Goal: Navigation & Orientation: Find specific page/section

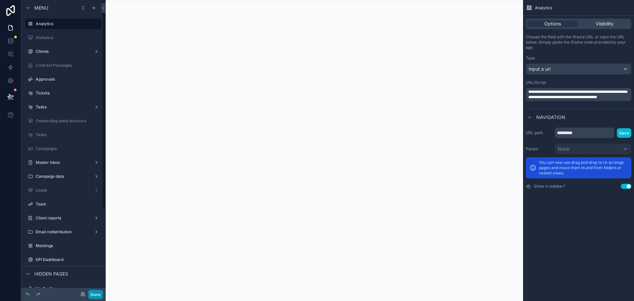
click at [95, 295] on button "Done" at bounding box center [95, 295] width 15 height 10
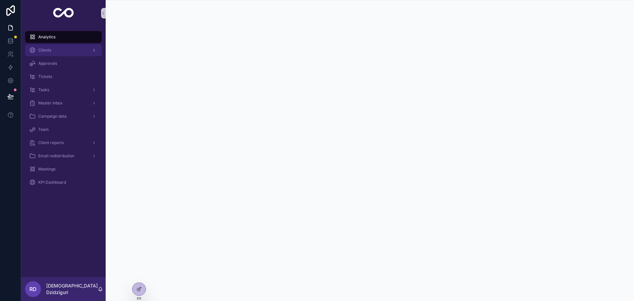
click at [70, 50] on div "Clients" at bounding box center [63, 50] width 69 height 11
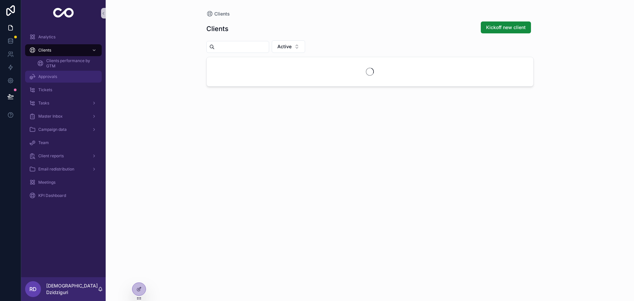
click at [59, 76] on div "Approvals" at bounding box center [63, 76] width 69 height 11
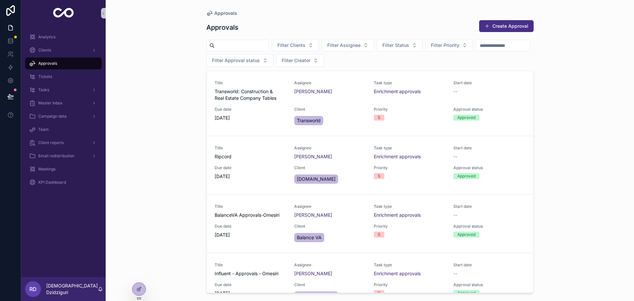
click at [43, 83] on div "Tickets" at bounding box center [63, 76] width 85 height 13
click at [45, 81] on div "Tickets" at bounding box center [63, 76] width 69 height 11
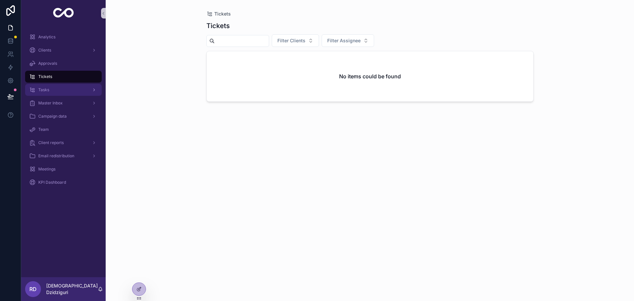
drag, startPoint x: 126, startPoint y: 73, endPoint x: 99, endPoint y: 91, distance: 31.7
click at [126, 73] on div "Tickets Tickets Filter Clients Filter Assignee No items could be found" at bounding box center [370, 150] width 528 height 301
click at [67, 93] on div "Tasks" at bounding box center [63, 90] width 69 height 11
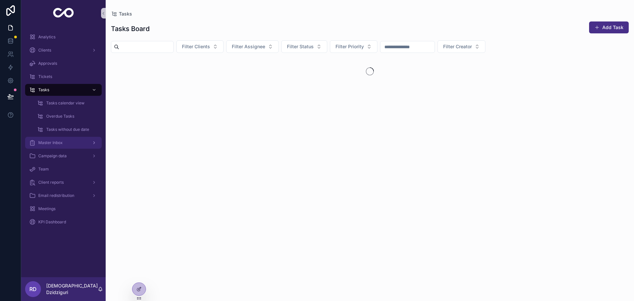
click at [64, 145] on div "Master Inbox" at bounding box center [63, 142] width 69 height 11
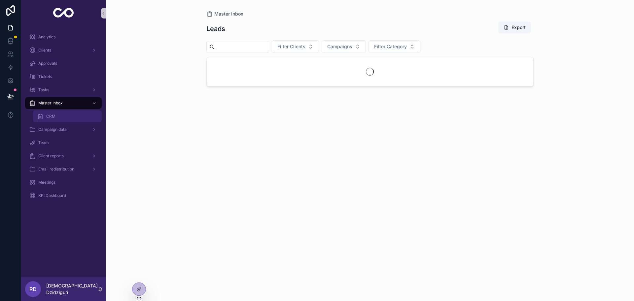
click at [63, 116] on div "CRM" at bounding box center [67, 116] width 61 height 11
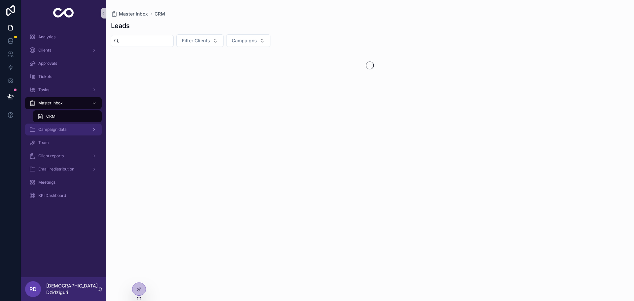
click at [62, 129] on span "Campaign data" at bounding box center [52, 129] width 28 height 5
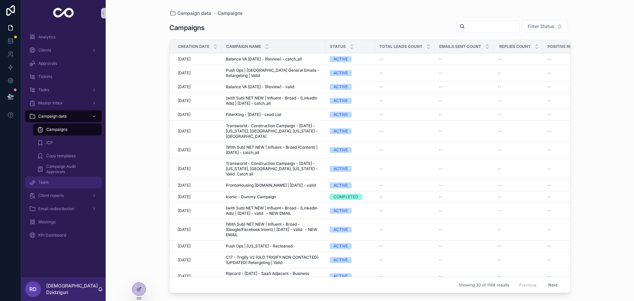
click at [59, 184] on div "Team" at bounding box center [63, 182] width 69 height 11
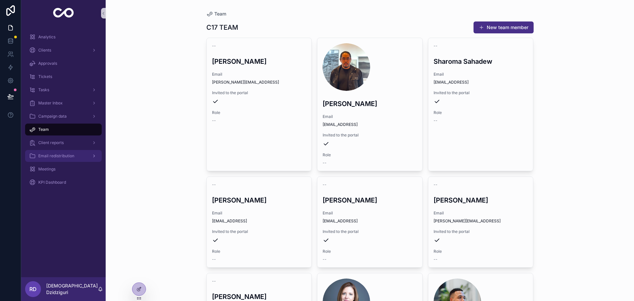
click at [54, 159] on div "Email redistribution" at bounding box center [63, 156] width 69 height 11
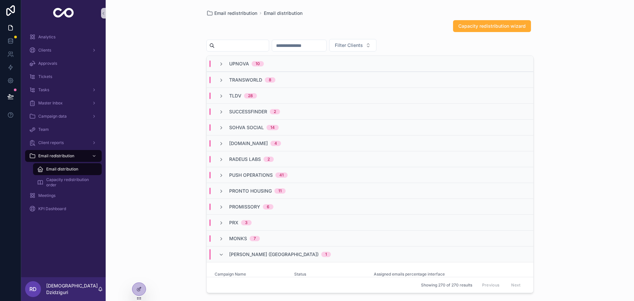
click at [238, 63] on span "Upnova" at bounding box center [239, 63] width 20 height 7
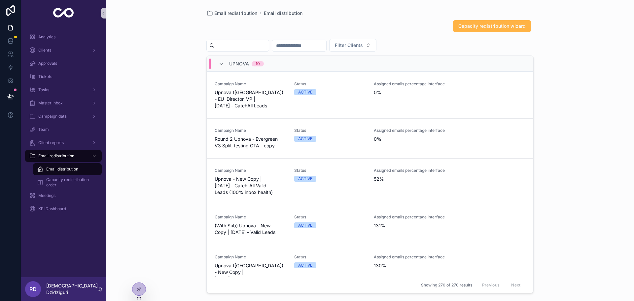
click at [500, 24] on span "Capacity redistribution wizard" at bounding box center [491, 26] width 67 height 7
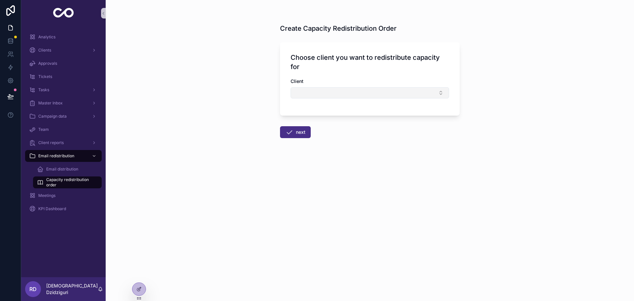
click at [354, 93] on button "Select Button" at bounding box center [370, 92] width 158 height 11
click at [168, 94] on div "Create Capacity Redistribution Order Choose client you want to redistribute cap…" at bounding box center [370, 150] width 528 height 301
click at [55, 194] on span "Meetings" at bounding box center [46, 195] width 17 height 5
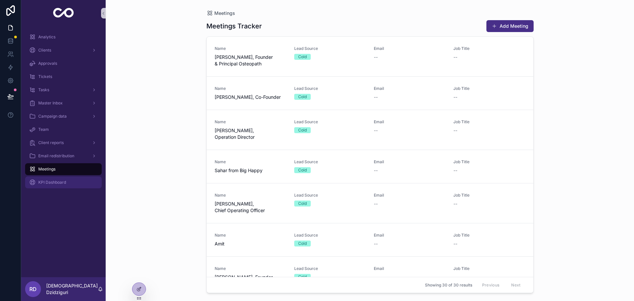
click at [58, 184] on span "KPI Dashboard" at bounding box center [52, 182] width 28 height 5
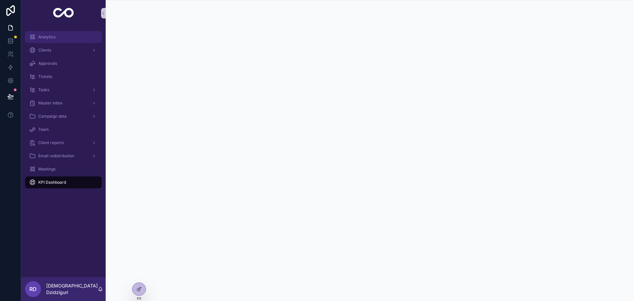
click at [48, 41] on div "Analytics" at bounding box center [63, 37] width 69 height 11
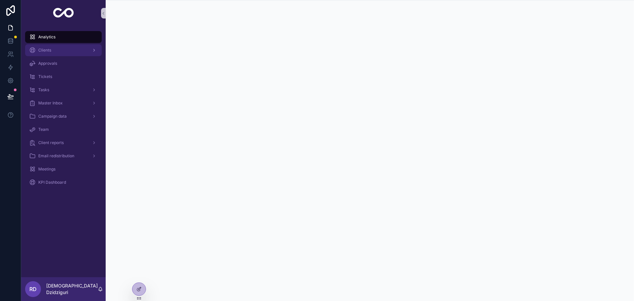
click at [49, 49] on span "Clients" at bounding box center [44, 50] width 13 height 5
